Goal: Task Accomplishment & Management: Complete application form

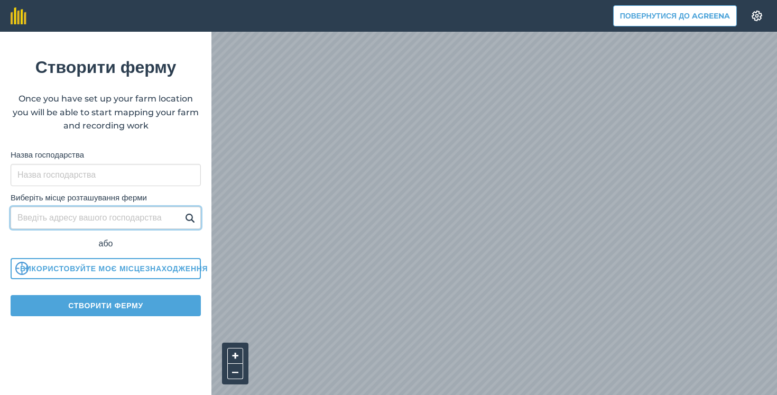
click at [39, 217] on input "Виберіть місце розташування ферми" at bounding box center [106, 218] width 190 height 22
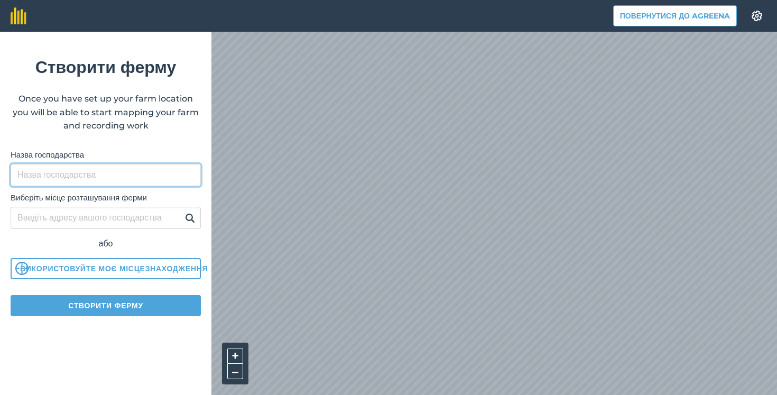
click at [73, 174] on input "Назва господарства" at bounding box center [106, 175] width 190 height 22
type input "1"
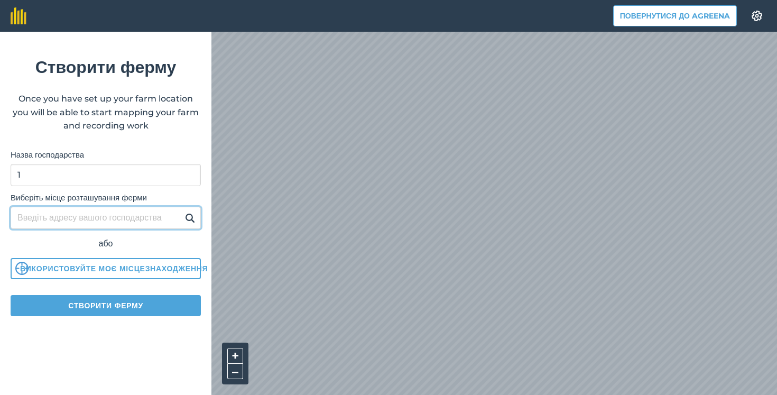
click at [43, 219] on input "Виберіть місце розташування ферми" at bounding box center [106, 218] width 190 height 22
click at [52, 218] on input "Виберіть місце розташування ферми" at bounding box center [106, 218] width 190 height 22
type input "д"
type input "[GEOGRAPHIC_DATA] [GEOGRAPHIC_DATA]"
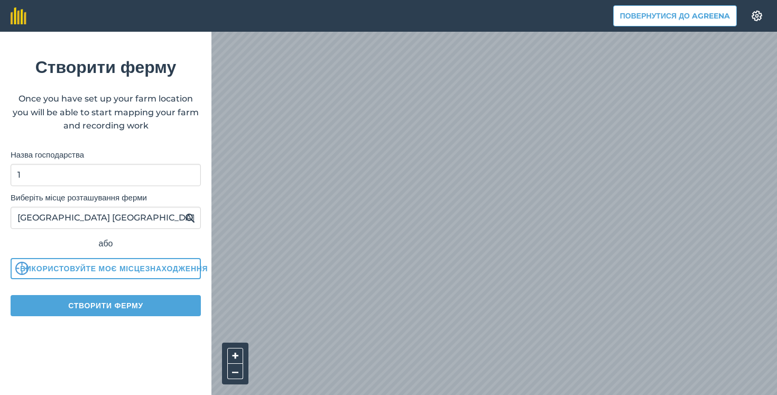
click at [190, 219] on img at bounding box center [190, 217] width 10 height 13
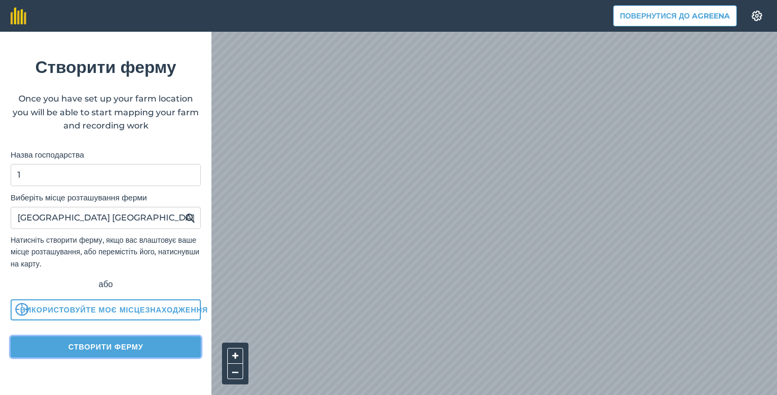
click at [83, 352] on button "Створити ферму" at bounding box center [106, 346] width 190 height 21
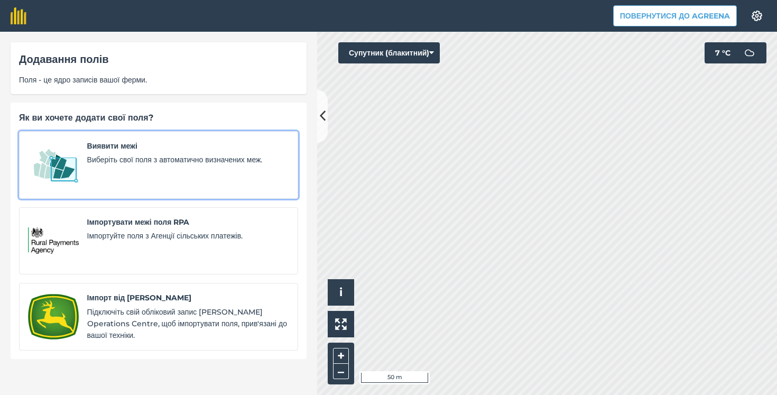
click at [135, 159] on span "Виберіть свої поля з автоматично визначених меж." at bounding box center [188, 160] width 202 height 12
